Goal: Information Seeking & Learning: Learn about a topic

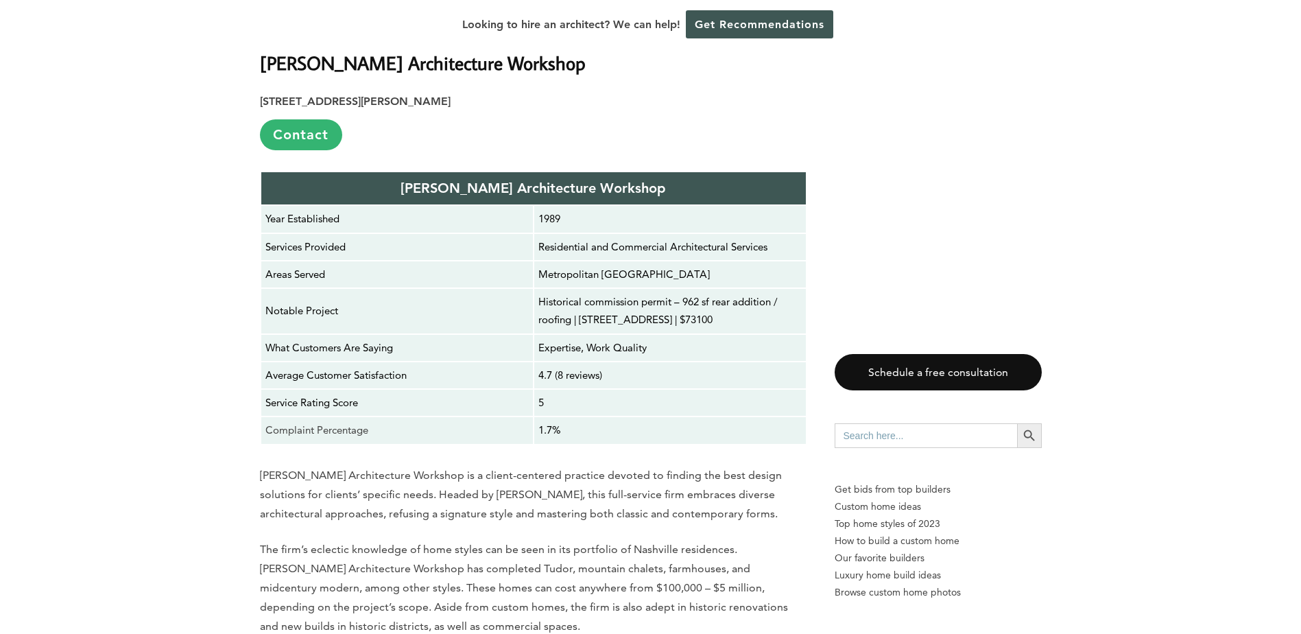
scroll to position [5145, 0]
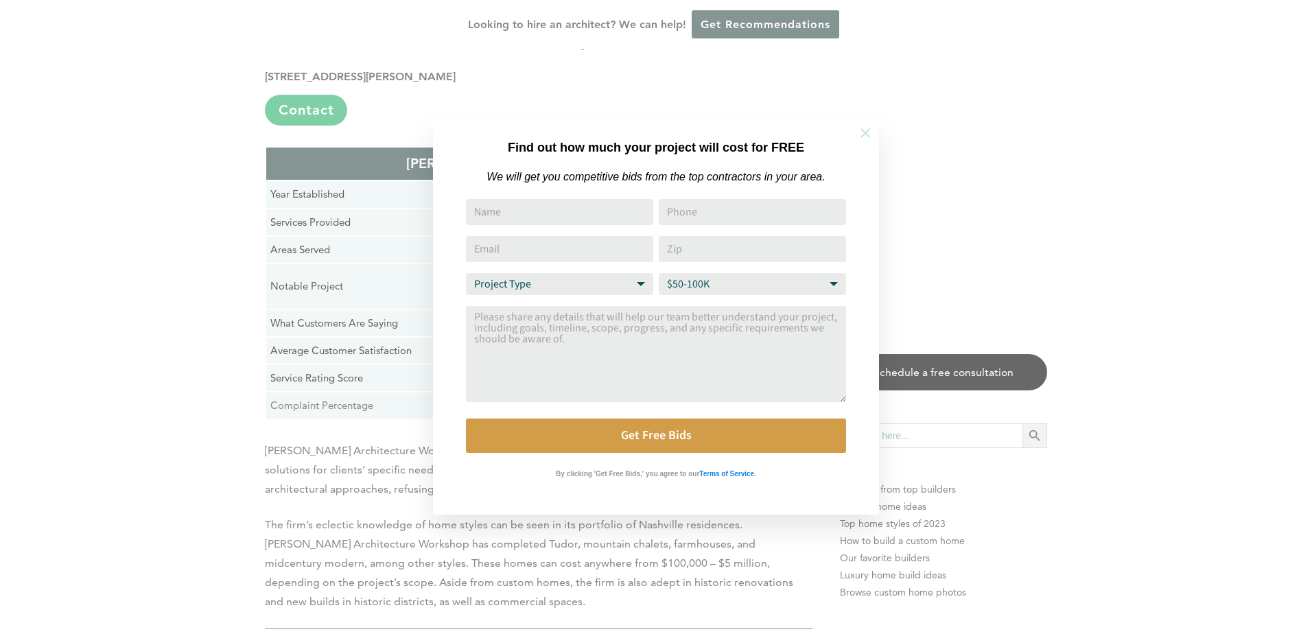
click at [865, 129] on icon at bounding box center [865, 133] width 15 height 15
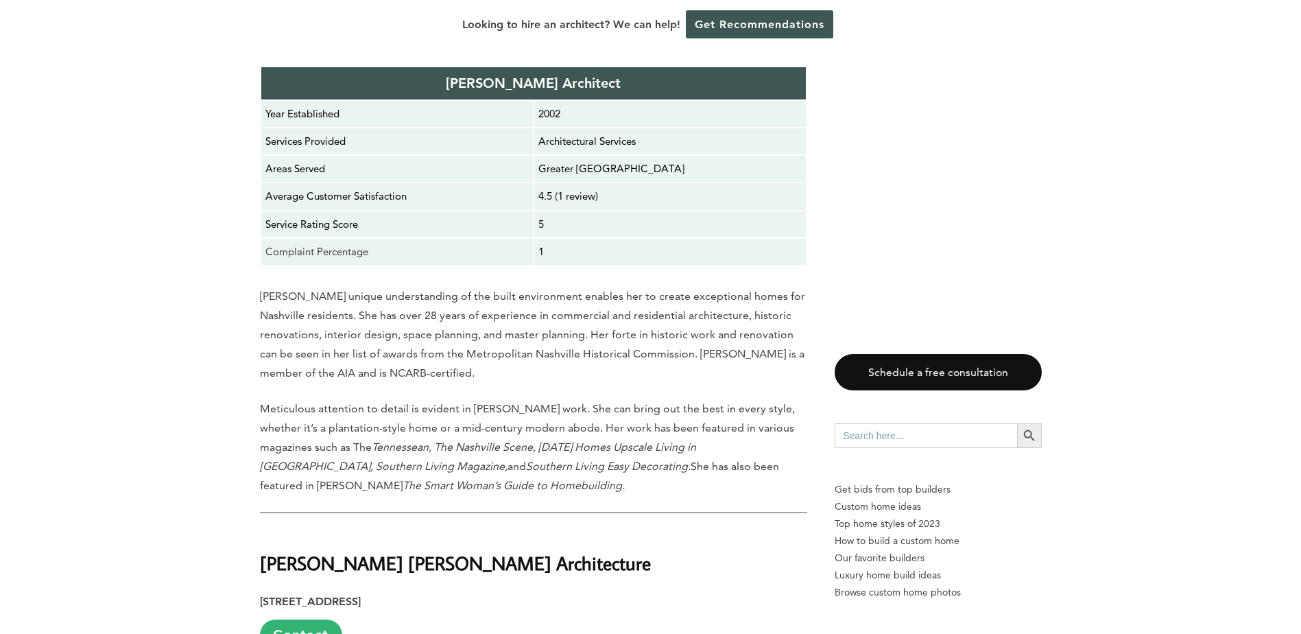
scroll to position [11114, 0]
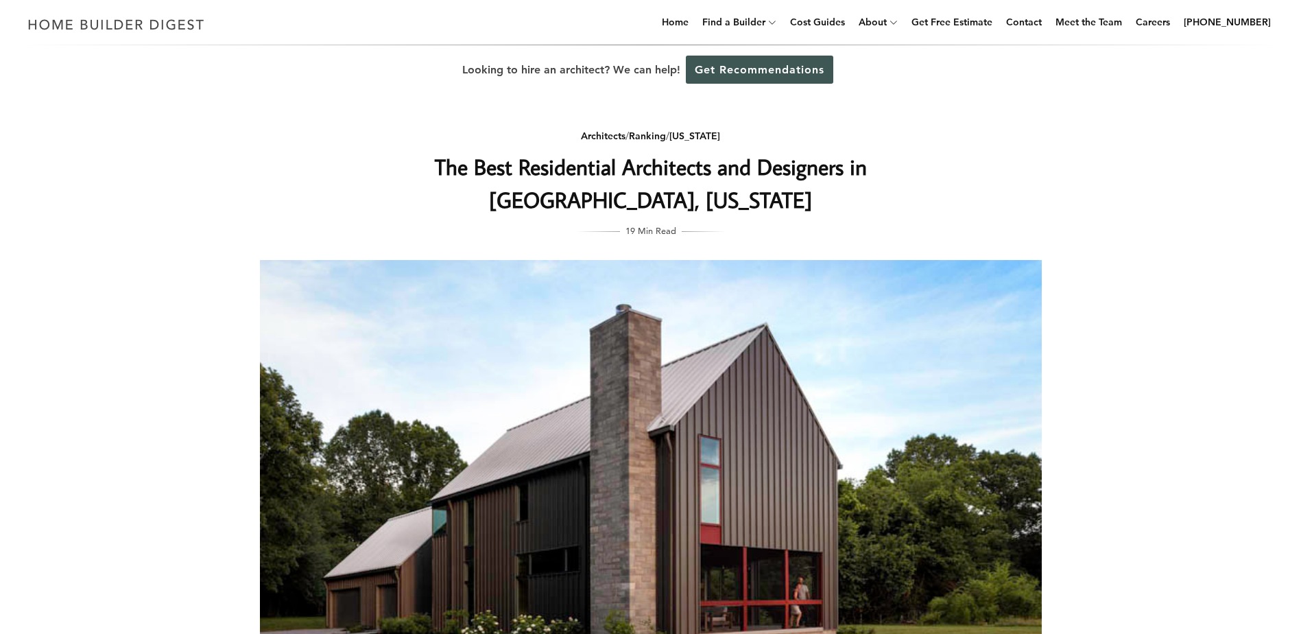
scroll to position [412, 0]
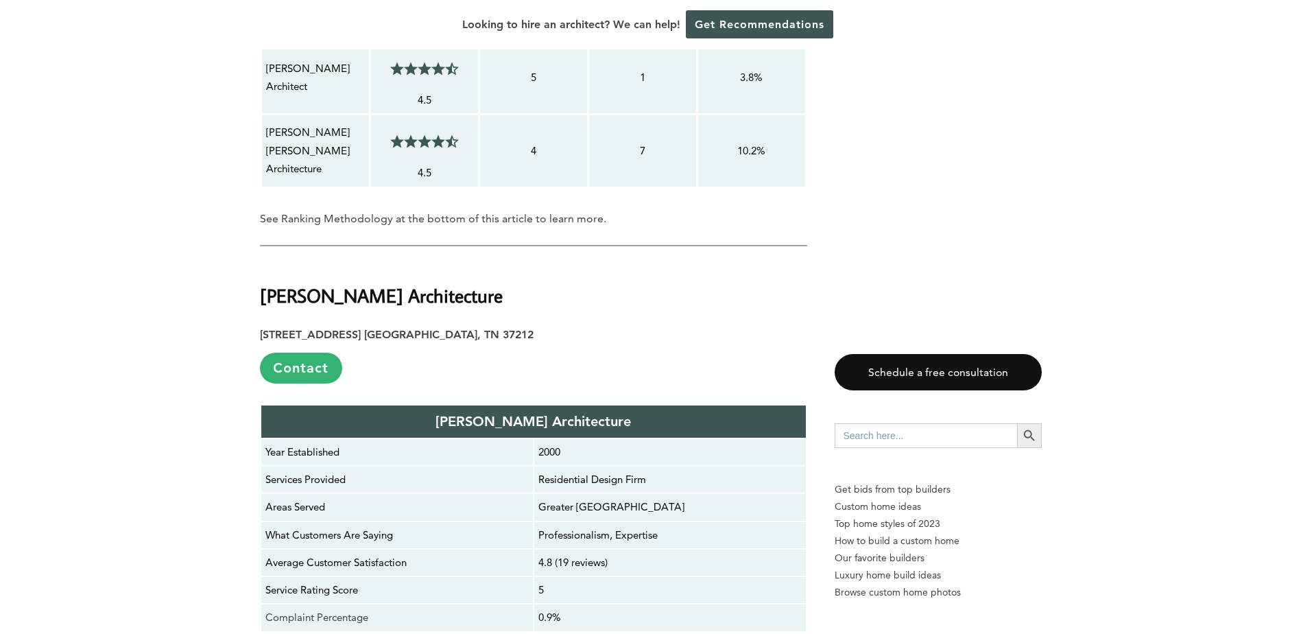
scroll to position [2195, 0]
